Goal: Find specific page/section: Find specific page/section

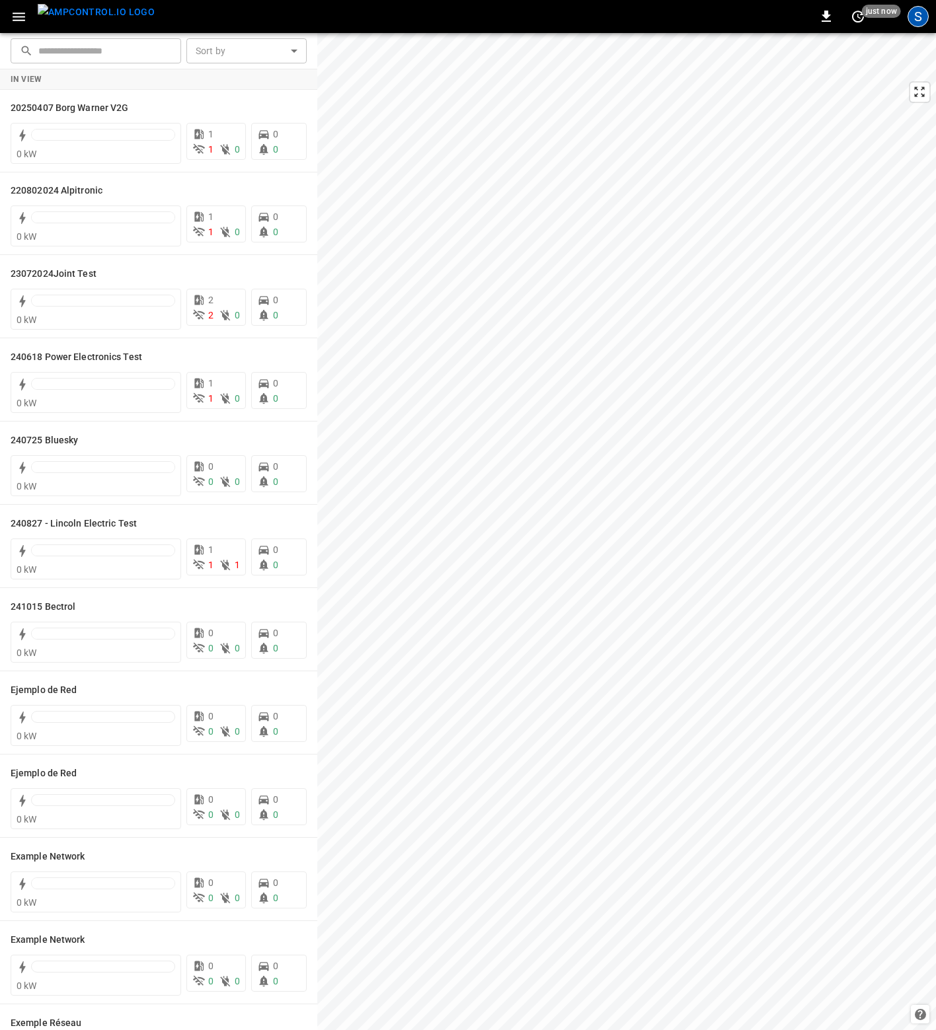
click at [918, 15] on div "S" at bounding box center [917, 16] width 21 height 21
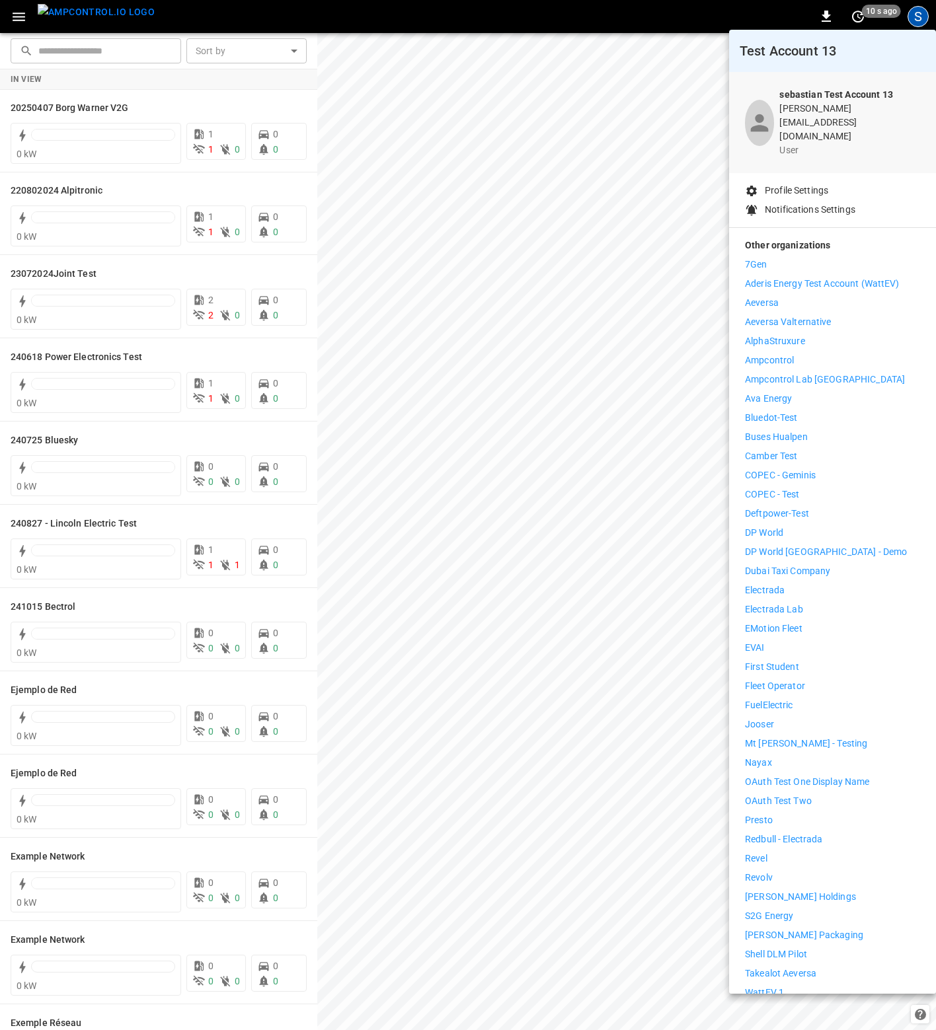
scroll to position [50, 0]
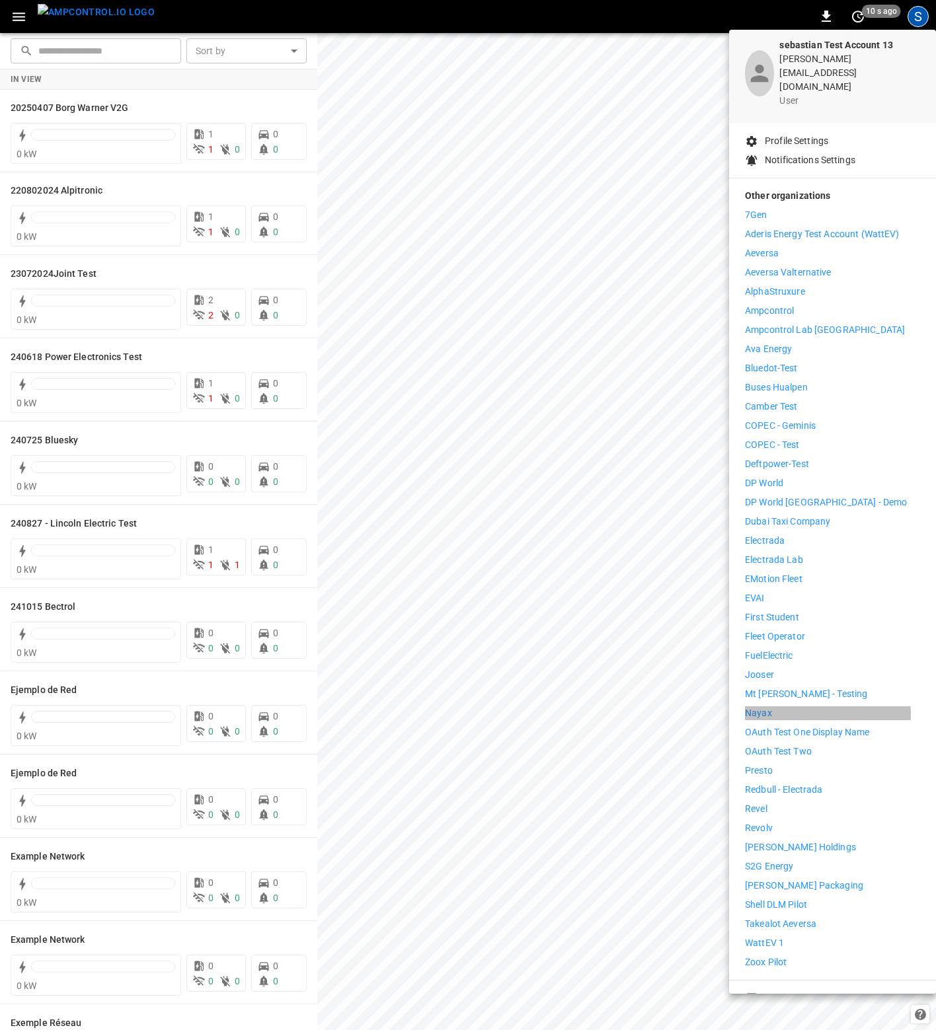
click at [767, 706] on p "Nayax" at bounding box center [758, 713] width 27 height 14
